Goal: Task Accomplishment & Management: Manage account settings

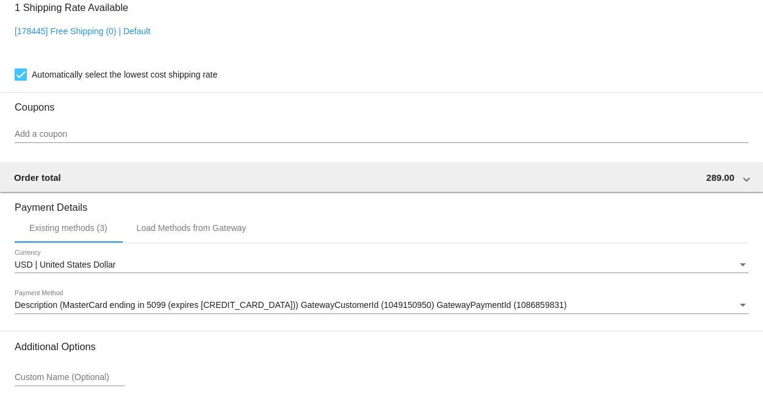
scroll to position [1356, 0]
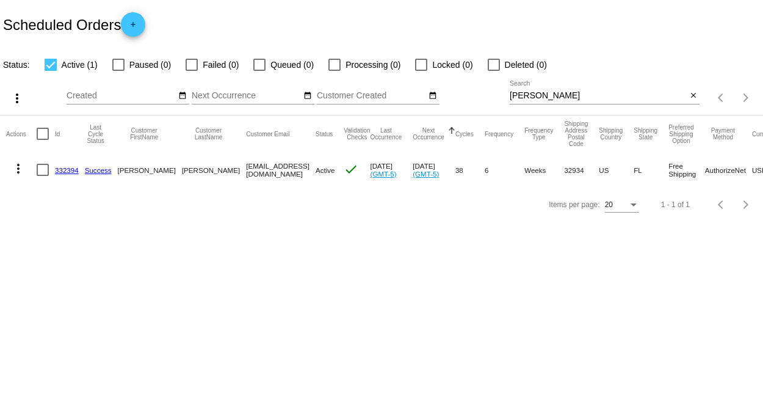
drag, startPoint x: 547, startPoint y: 102, endPoint x: 523, endPoint y: 99, distance: 24.0
click at [523, 100] on div "[PERSON_NAME] Search" at bounding box center [598, 93] width 177 height 24
drag, startPoint x: 528, startPoint y: 98, endPoint x: 413, endPoint y: 110, distance: 115.4
click at [414, 110] on div "more_vert Aug Jan Feb Mar [DATE]" at bounding box center [381, 93] width 763 height 43
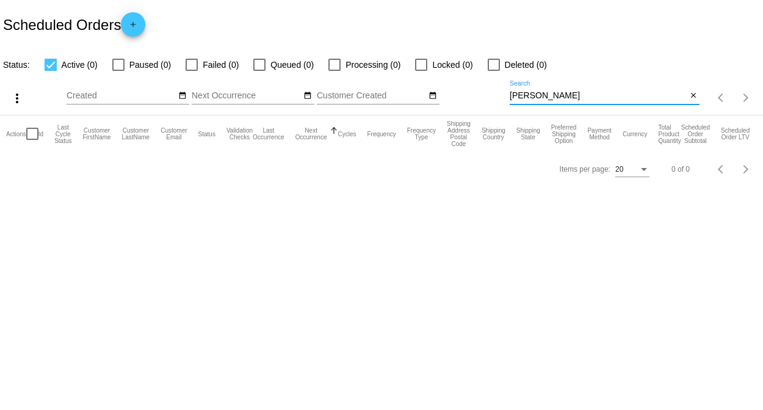
drag, startPoint x: 541, startPoint y: 96, endPoint x: 477, endPoint y: 100, distance: 64.2
click at [479, 100] on div "more_vert Aug Jan Feb Mar [DATE]" at bounding box center [381, 93] width 763 height 43
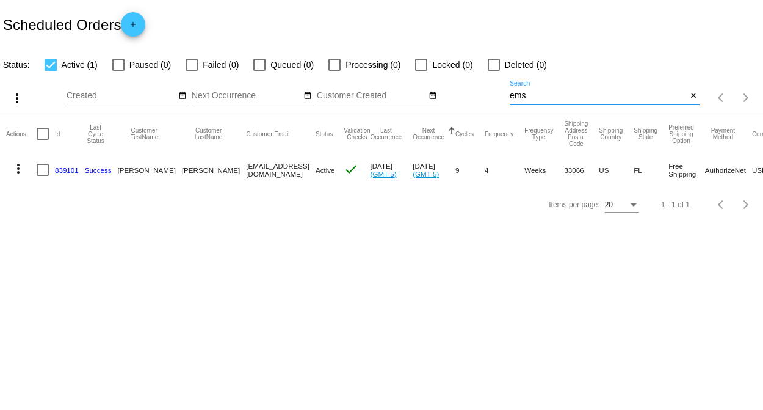
type input "ems"
click at [68, 169] on link "839101" at bounding box center [67, 170] width 24 height 8
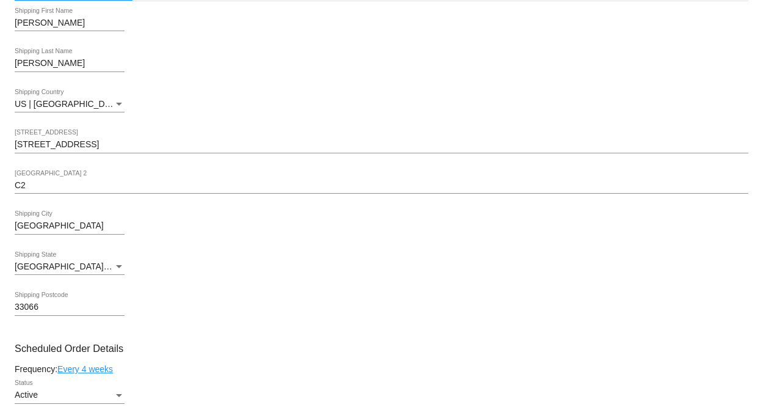
scroll to position [407, 0]
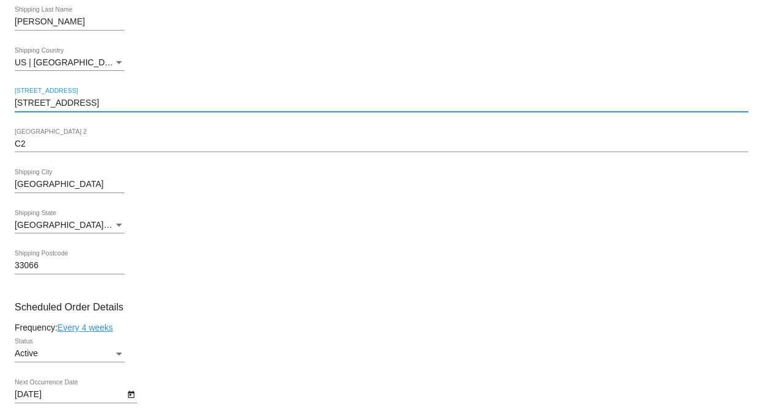
drag, startPoint x: 107, startPoint y: 109, endPoint x: 9, endPoint y: 108, distance: 98.9
paste input "[STREET_ADDRESS],"
type input "[STREET_ADDRESS],"
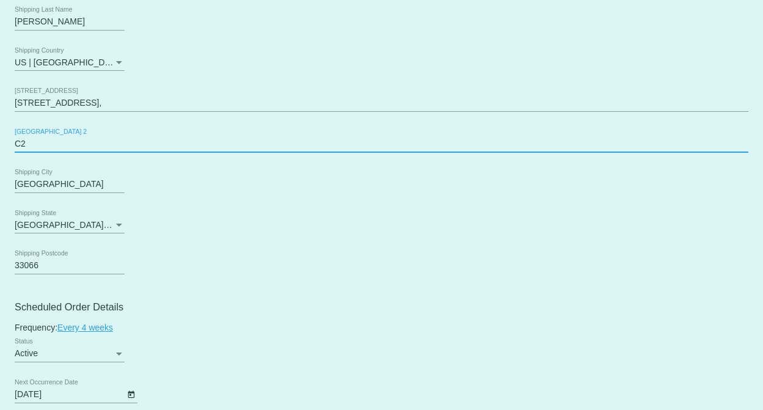
drag, startPoint x: -1, startPoint y: 149, endPoint x: -37, endPoint y: 150, distance: 36.0
click at [0, 150] on html "arrow_back Scheduled Order #839101 Active more_vert Last Processing Cycle ID: 8…" at bounding box center [381, 205] width 763 height 410
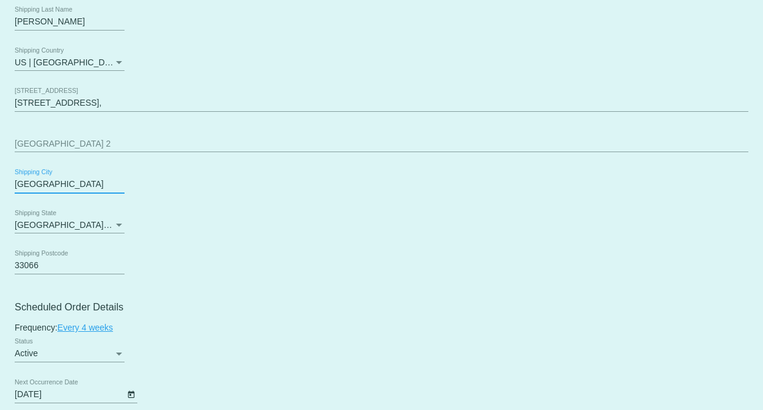
drag, startPoint x: 77, startPoint y: 191, endPoint x: -12, endPoint y: 192, distance: 88.6
click at [0, 192] on html "arrow_back Scheduled Order #839101 Active more_vert Last Processing Cycle ID: 8…" at bounding box center [381, 205] width 763 height 410
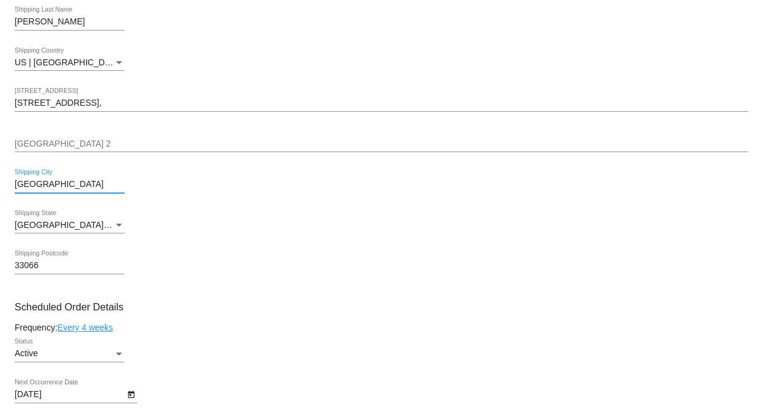
type input "[GEOGRAPHIC_DATA]"
type input "32765"
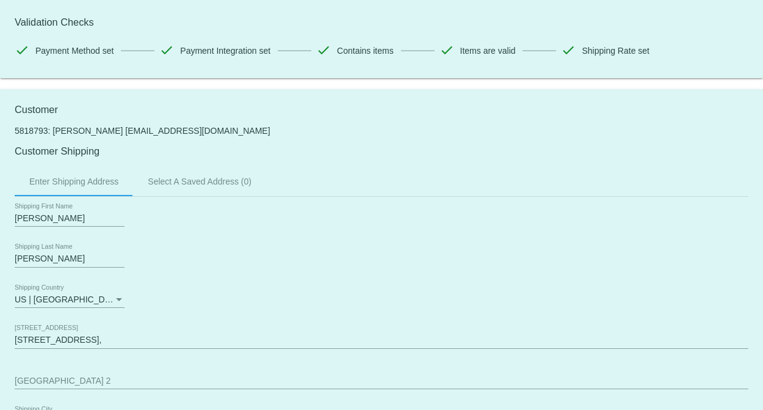
scroll to position [136, 0]
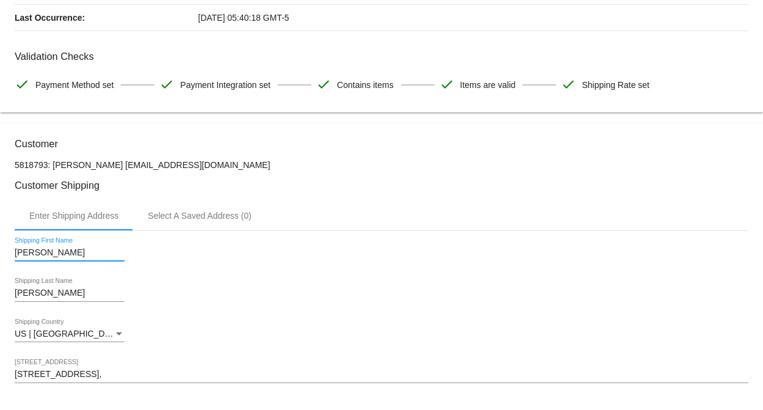
drag, startPoint x: 65, startPoint y: 258, endPoint x: 0, endPoint y: 261, distance: 64.8
type input "[PERSON_NAME]"
type input "Pulistar"
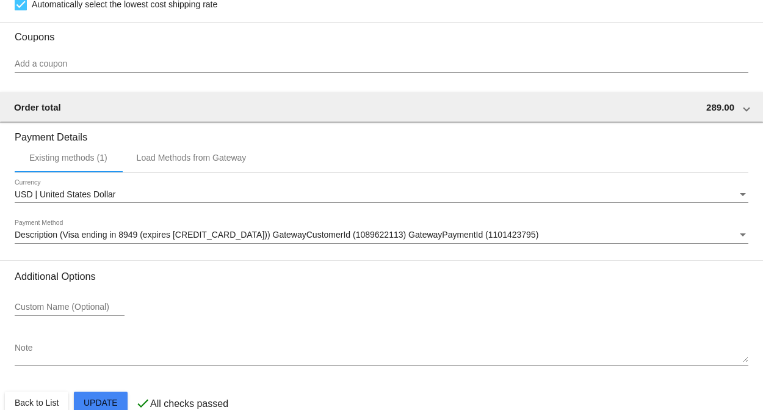
scroll to position [1286, 0]
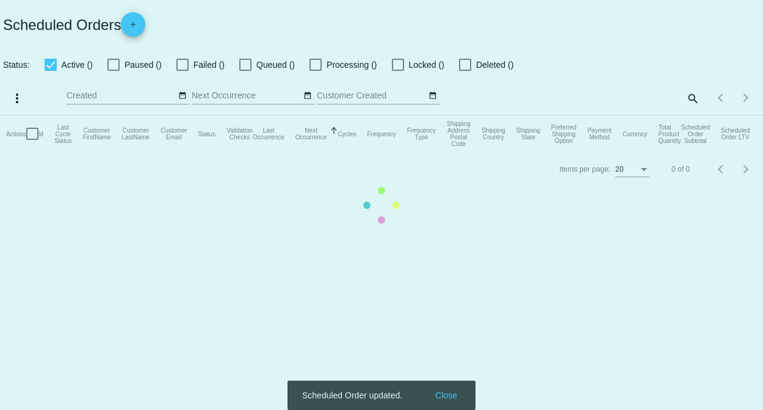
drag, startPoint x: 42, startPoint y: 376, endPoint x: 27, endPoint y: 374, distance: 14.7
